Goal: Information Seeking & Learning: Learn about a topic

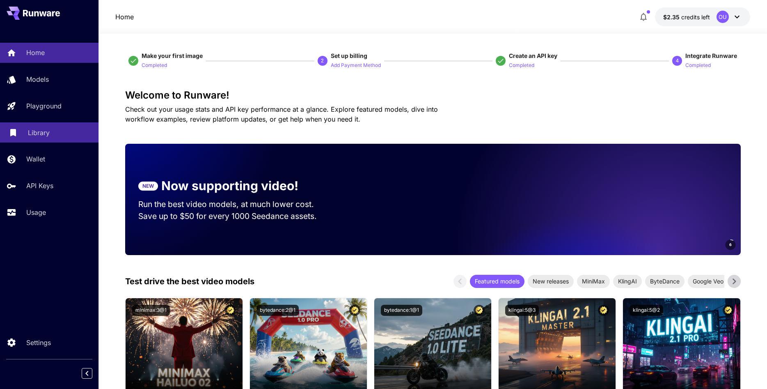
click at [37, 135] on p "Library" at bounding box center [39, 133] width 22 height 10
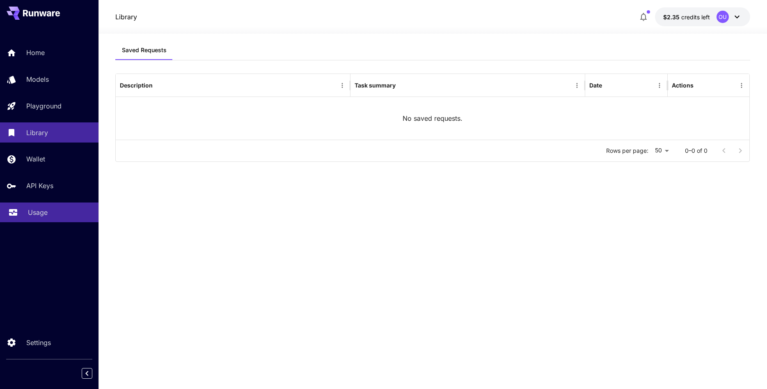
click at [29, 214] on p "Usage" at bounding box center [38, 212] width 20 height 10
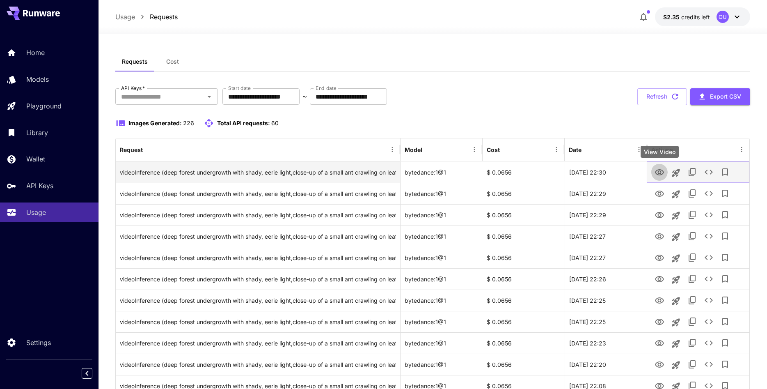
click at [658, 173] on icon "View Video" at bounding box center [660, 172] width 10 height 10
click at [707, 172] on icon "See details" at bounding box center [709, 172] width 10 height 10
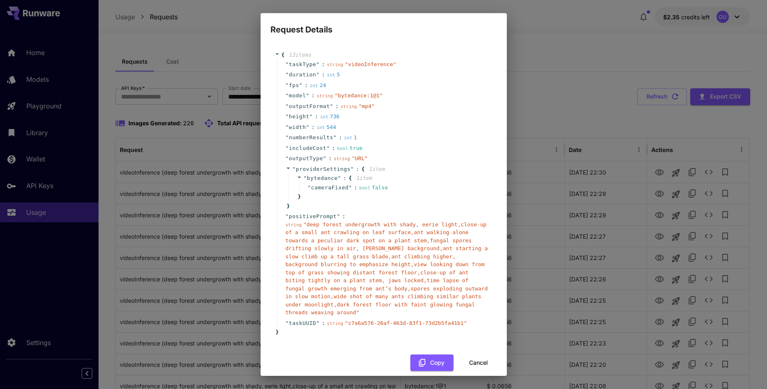
click at [548, 42] on div "Request Details { 13 item s " taskType " : string " videoInference " " duration…" at bounding box center [383, 194] width 767 height 389
click at [474, 362] on button "Cancel" at bounding box center [478, 362] width 37 height 17
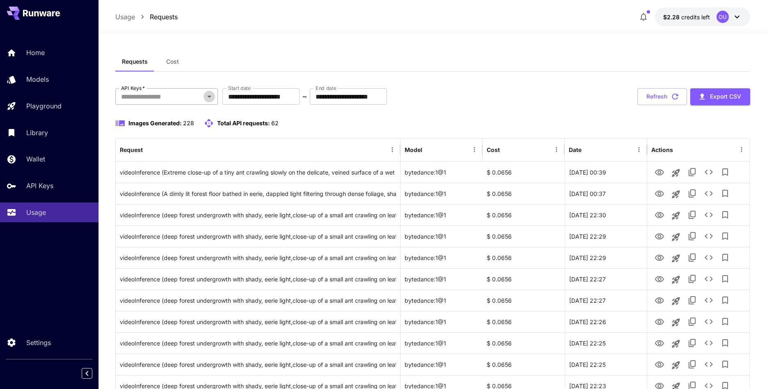
click at [212, 94] on icon "Open" at bounding box center [209, 97] width 10 height 10
click at [532, 62] on div "Requests Cost" at bounding box center [432, 62] width 635 height 20
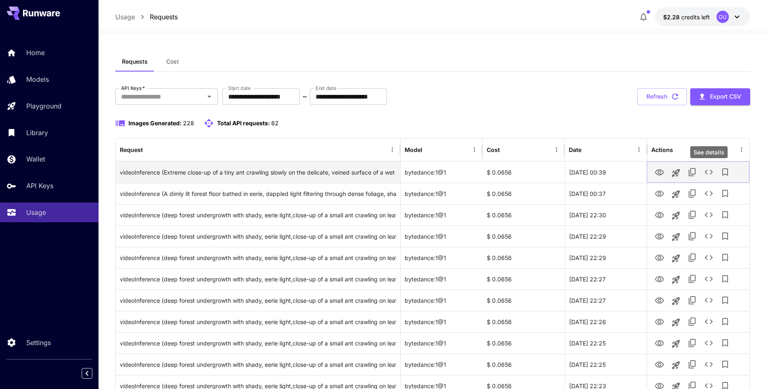
click at [709, 173] on icon "See details" at bounding box center [709, 172] width 10 height 10
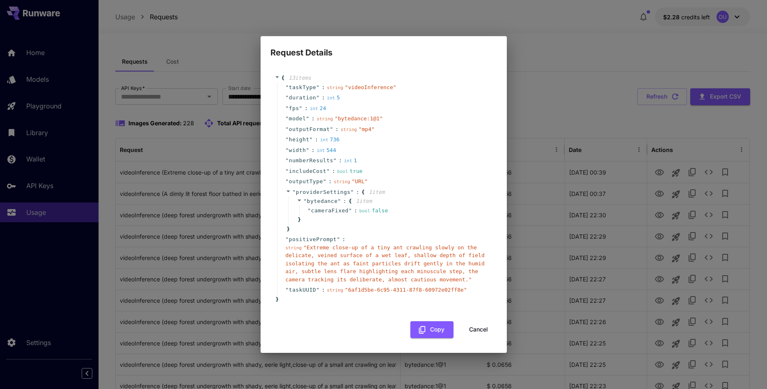
click at [553, 90] on div "Request Details { 13 item s " taskType " : string " videoInference " " duration…" at bounding box center [383, 194] width 767 height 389
click at [481, 329] on button "Cancel" at bounding box center [478, 329] width 37 height 17
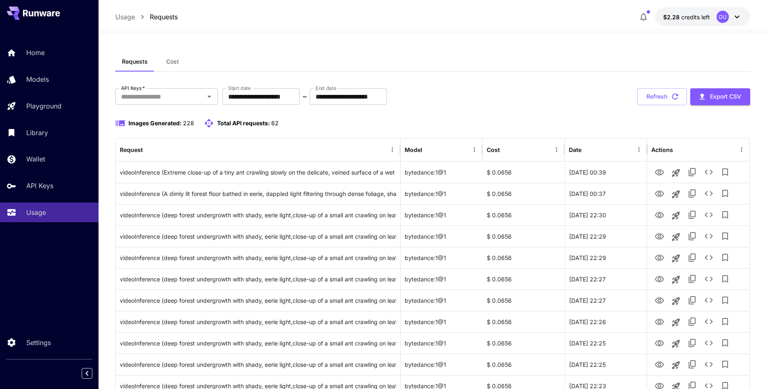
click at [116, 15] on p "Usage" at bounding box center [125, 17] width 20 height 10
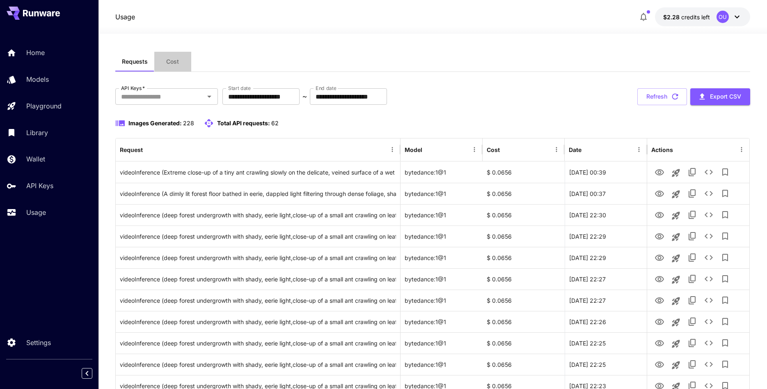
click at [181, 62] on button "Cost" at bounding box center [172, 62] width 37 height 20
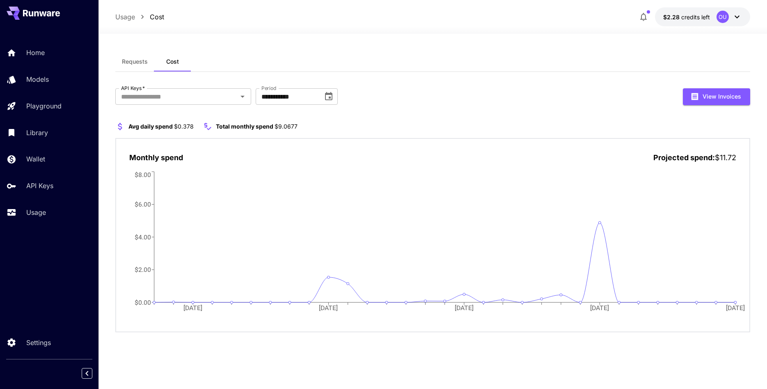
click at [137, 64] on span "Requests" at bounding box center [135, 61] width 26 height 7
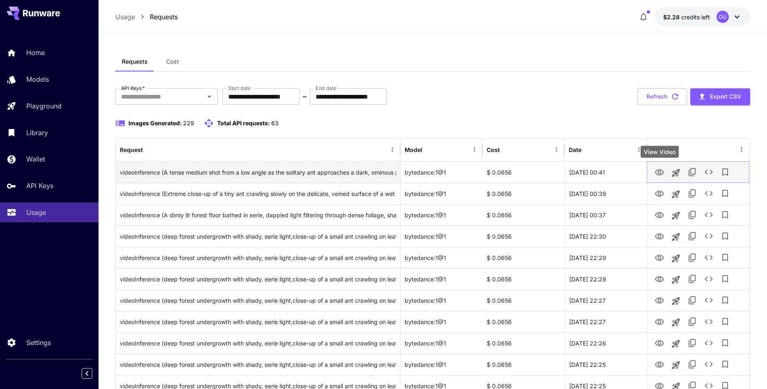
click at [659, 172] on icon "View Video" at bounding box center [660, 172] width 10 height 10
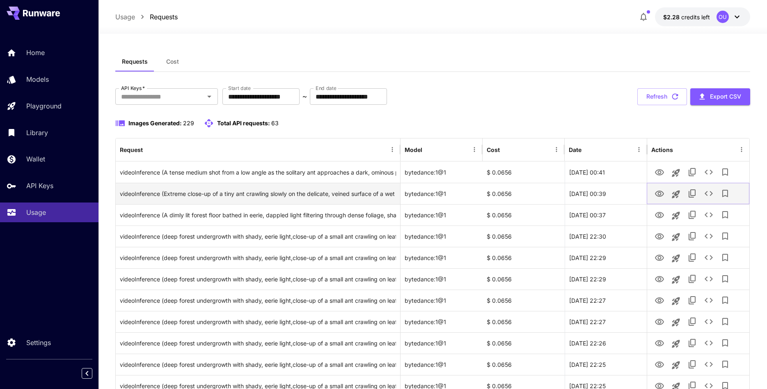
click at [660, 193] on icon "View Video" at bounding box center [660, 194] width 10 height 10
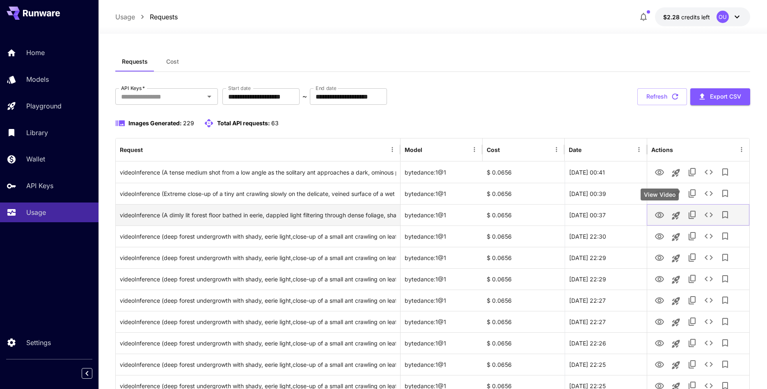
click at [661, 216] on icon "View Video" at bounding box center [660, 215] width 10 height 10
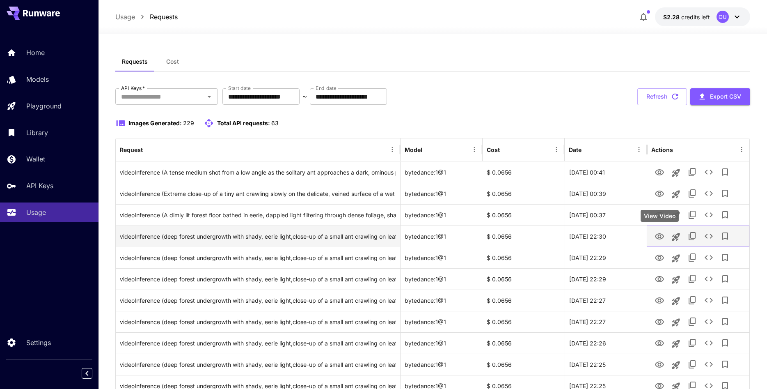
click at [659, 236] on icon "View Video" at bounding box center [660, 236] width 10 height 10
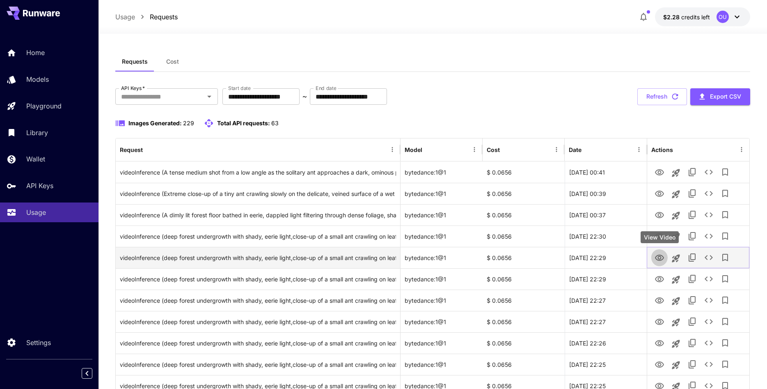
click at [659, 260] on icon "View Video" at bounding box center [659, 257] width 9 height 6
